Goal: Transaction & Acquisition: Download file/media

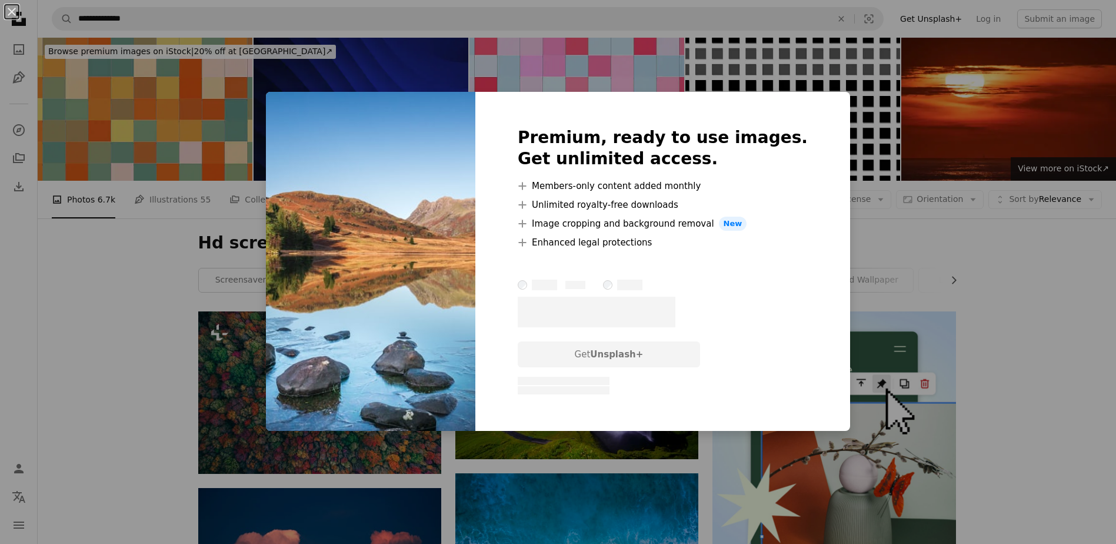
scroll to position [6918, 0]
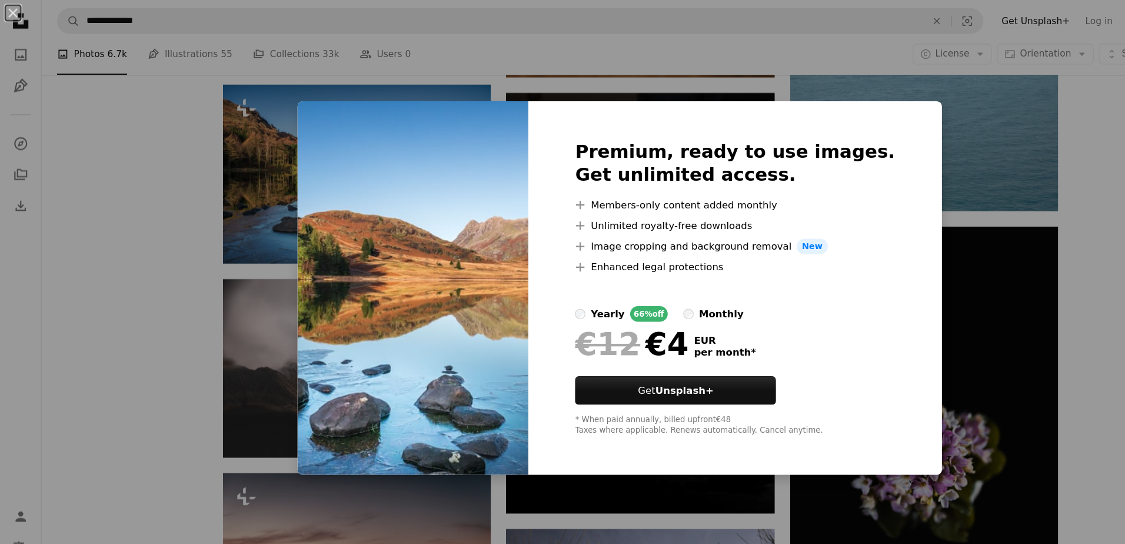
click at [981, 252] on div "An X shape Premium, ready to use images. Get unlimited access. A plus sign Memb…" at bounding box center [562, 272] width 1125 height 544
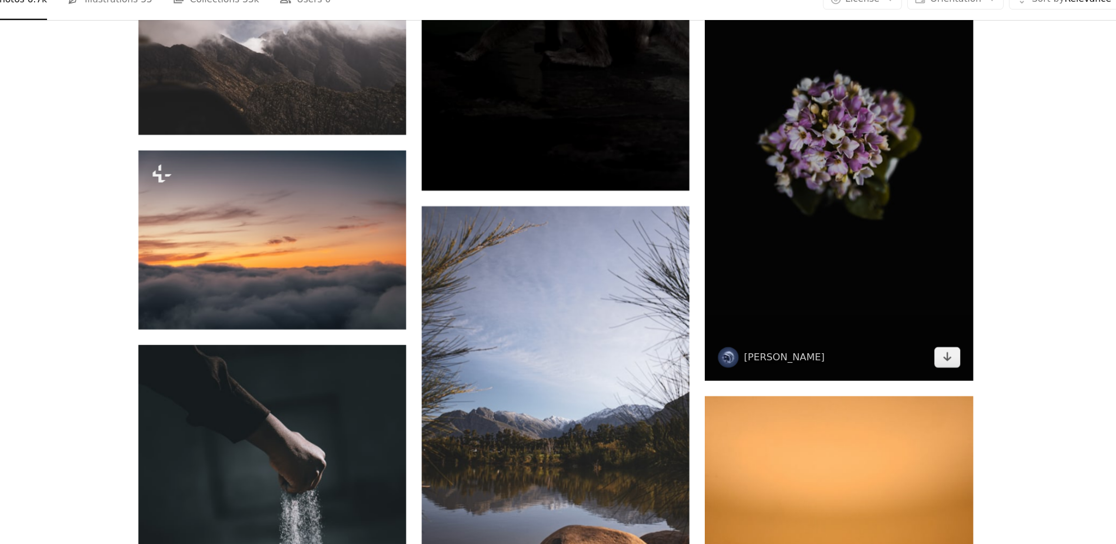
scroll to position [7160, 0]
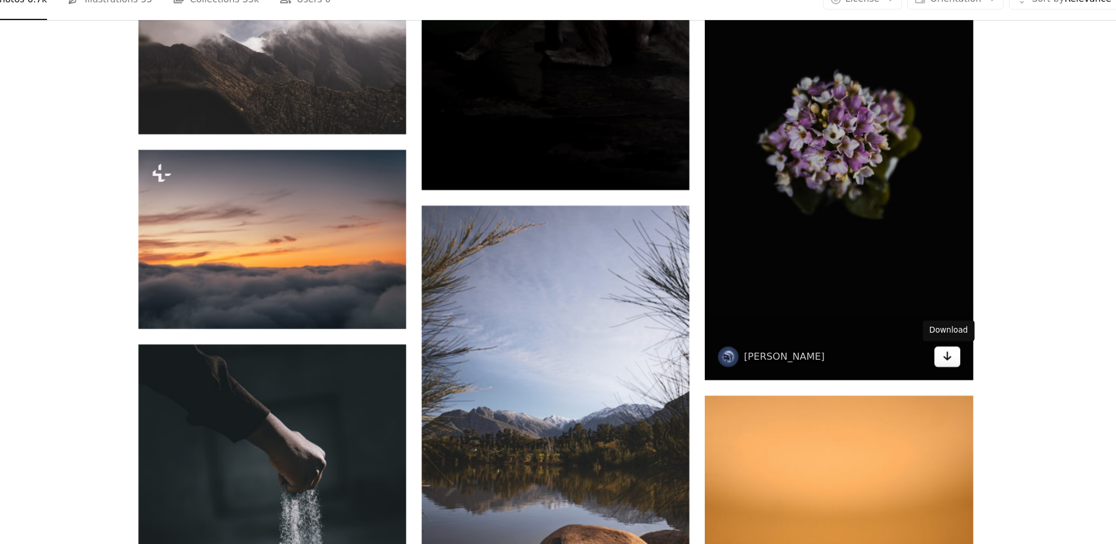
click at [937, 380] on link "Arrow pointing down" at bounding box center [933, 373] width 24 height 19
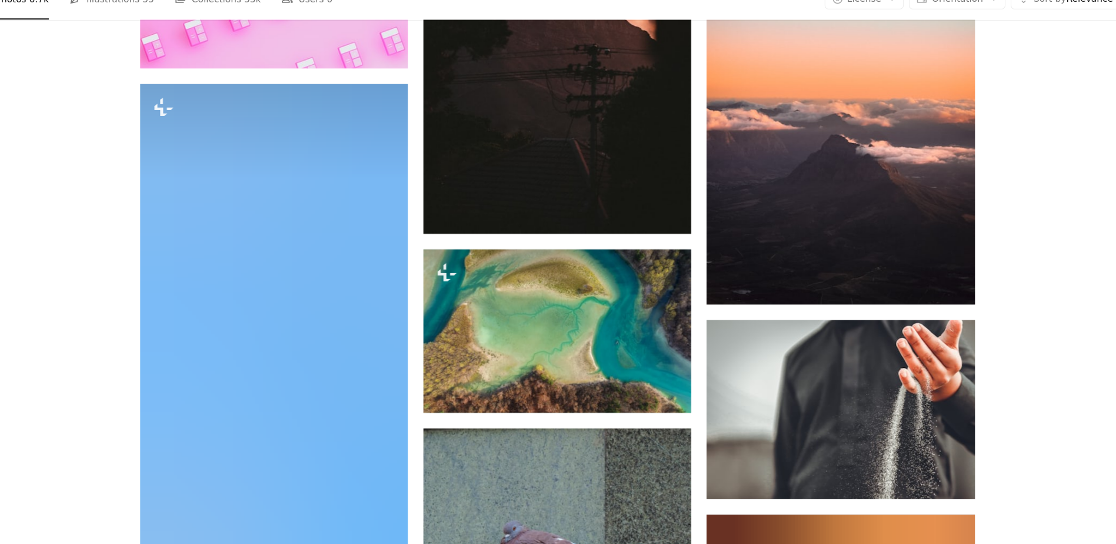
scroll to position [9950, 0]
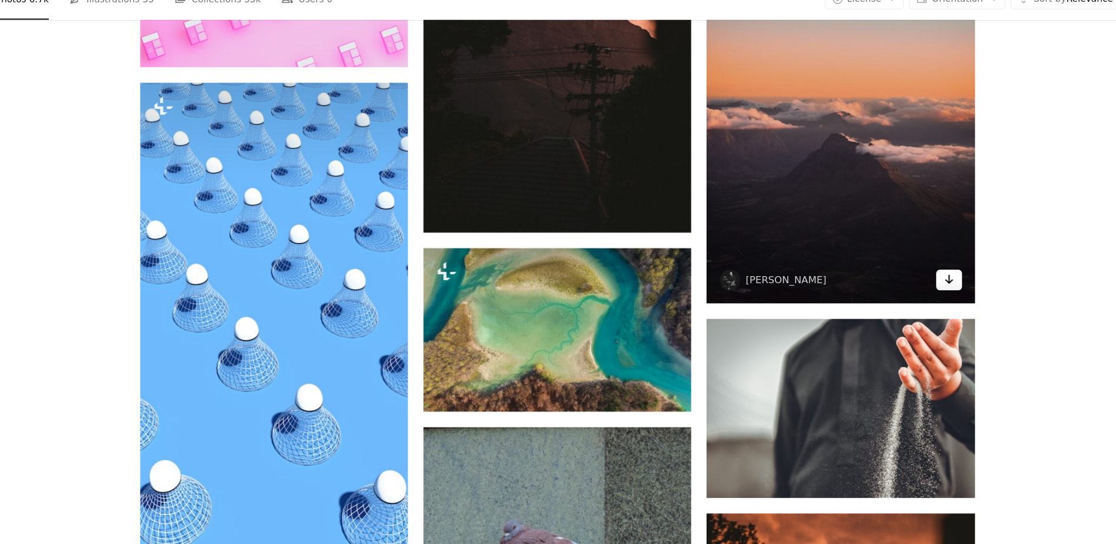
click at [936, 311] on link "Arrow pointing down" at bounding box center [933, 304] width 24 height 19
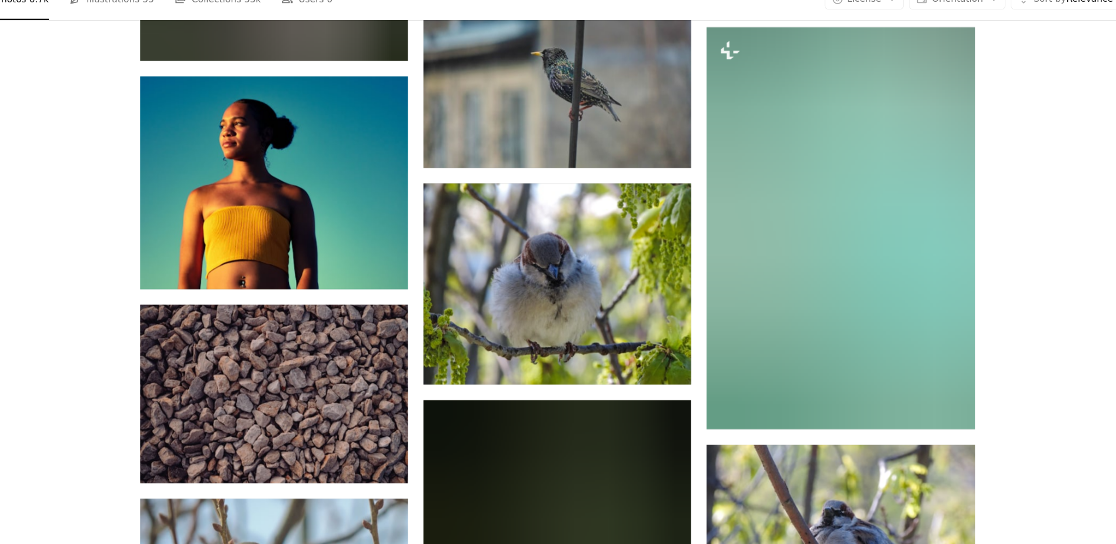
scroll to position [11792, 0]
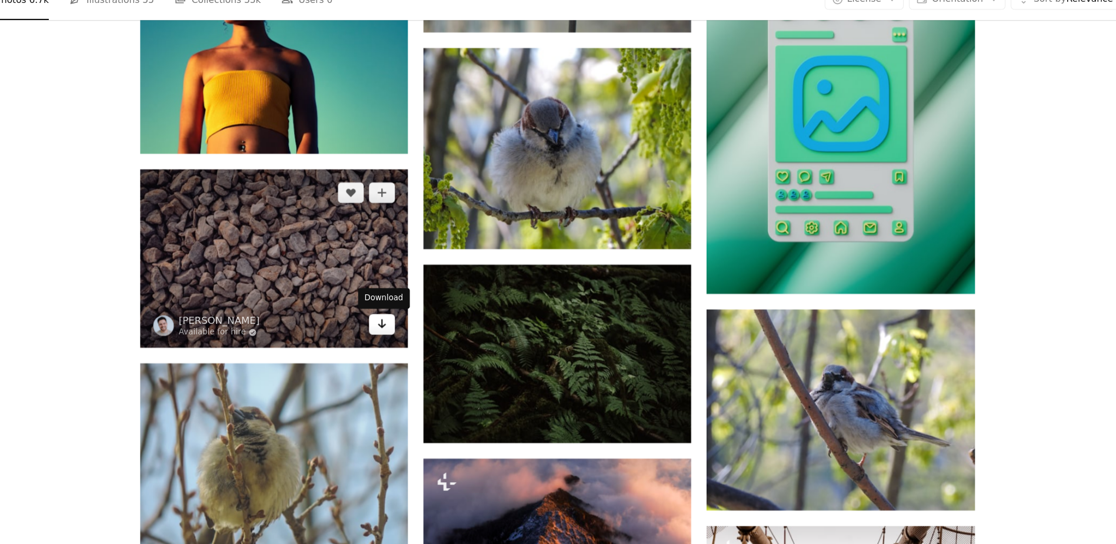
click at [415, 347] on icon "Arrow pointing down" at bounding box center [417, 344] width 9 height 14
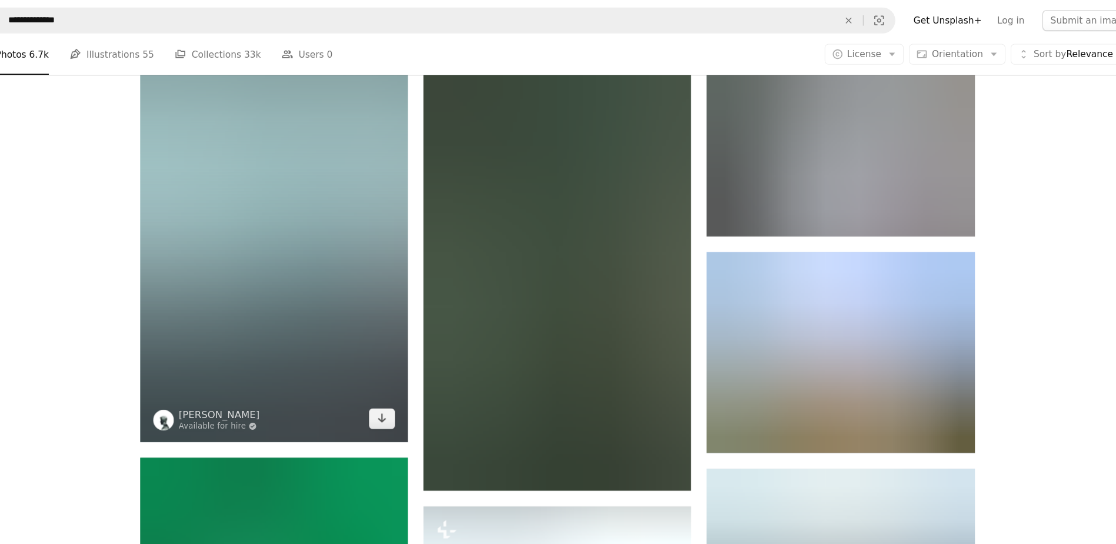
scroll to position [22029, 0]
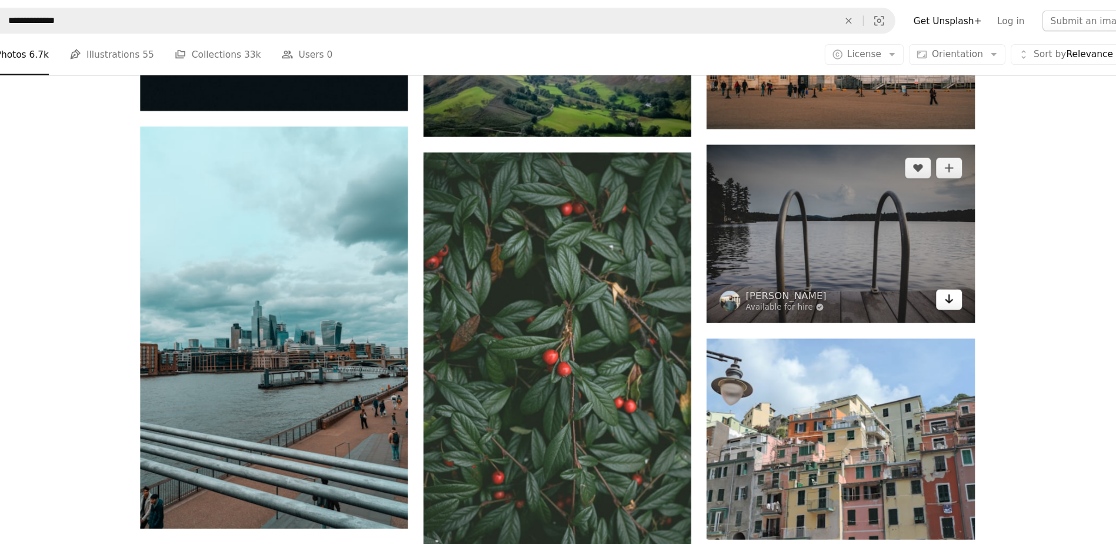
click at [926, 274] on link "Arrow pointing down" at bounding box center [933, 271] width 24 height 19
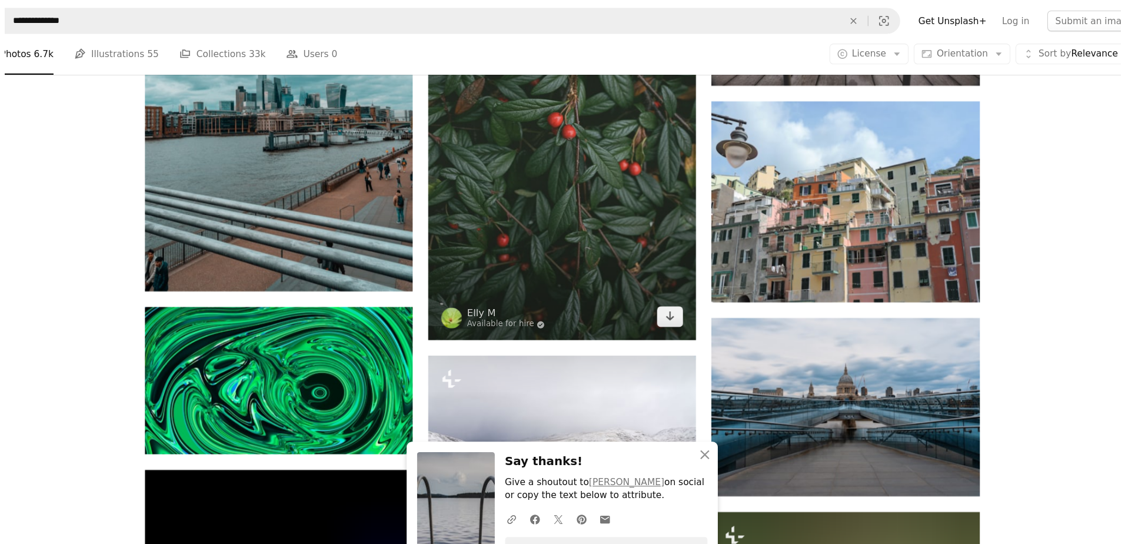
scroll to position [22244, 0]
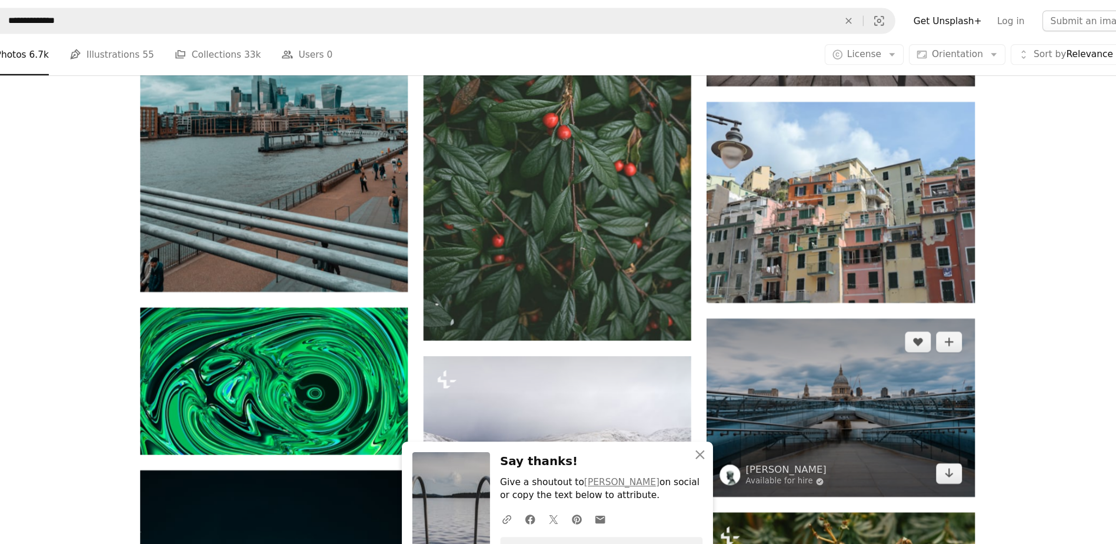
click at [954, 293] on img at bounding box center [834, 370] width 243 height 162
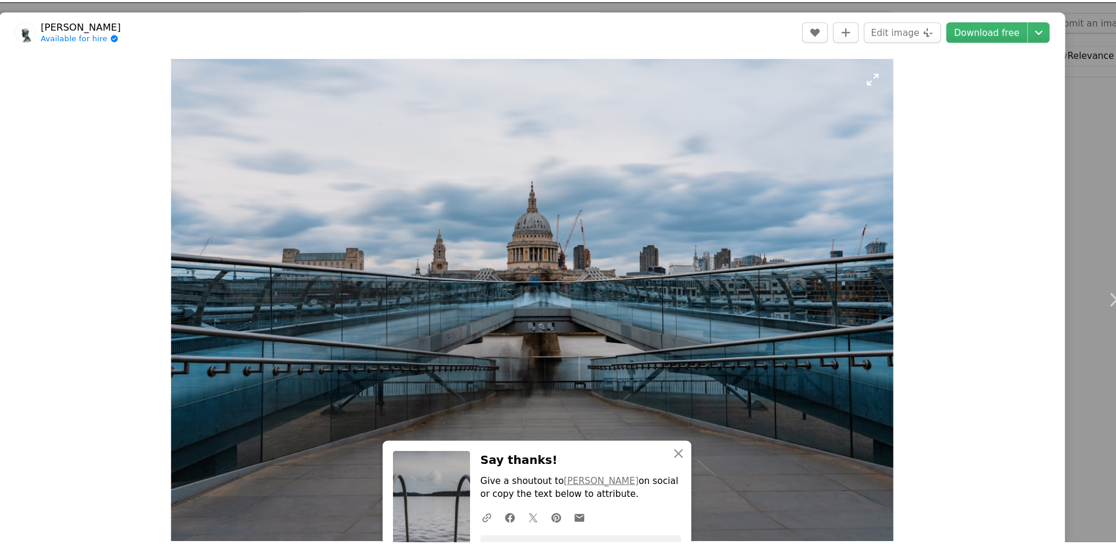
scroll to position [252, 0]
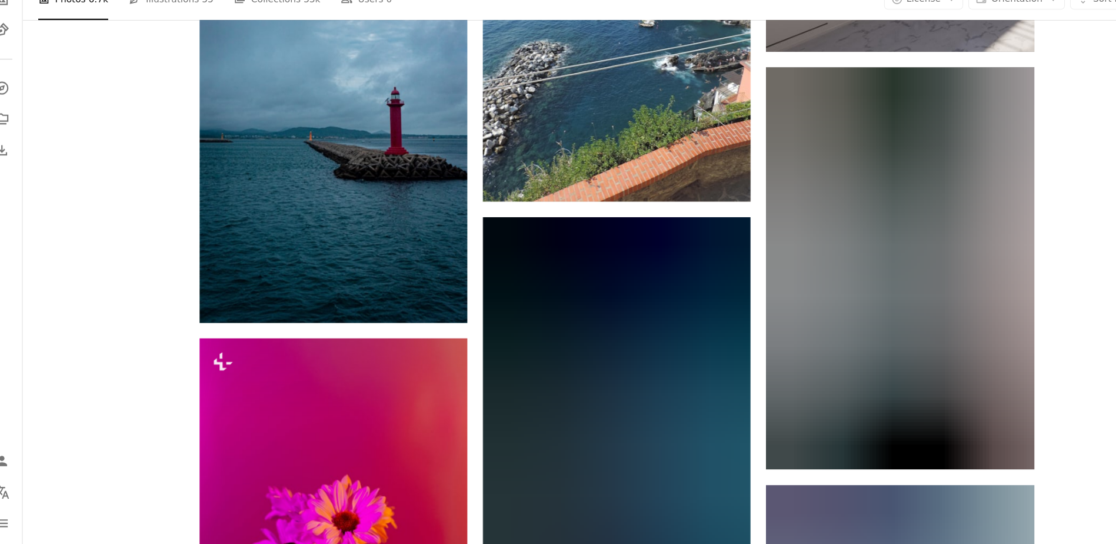
scroll to position [31172, 0]
